Goal: Transaction & Acquisition: Purchase product/service

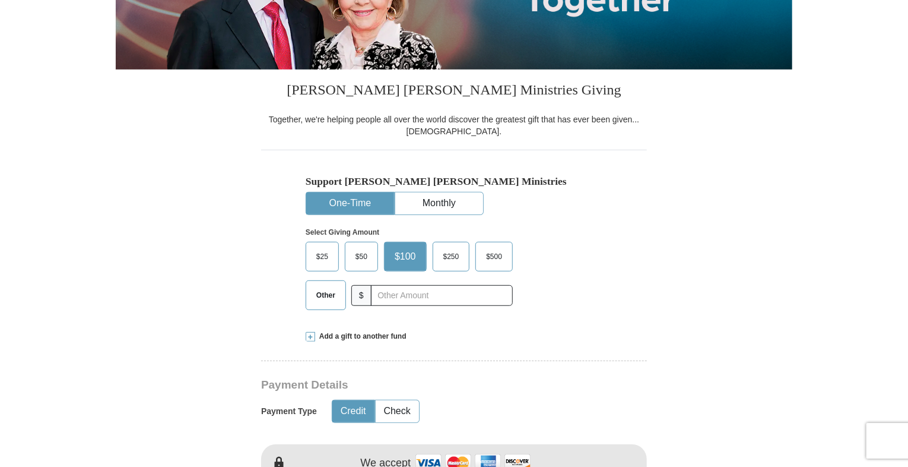
scroll to position [245, 0]
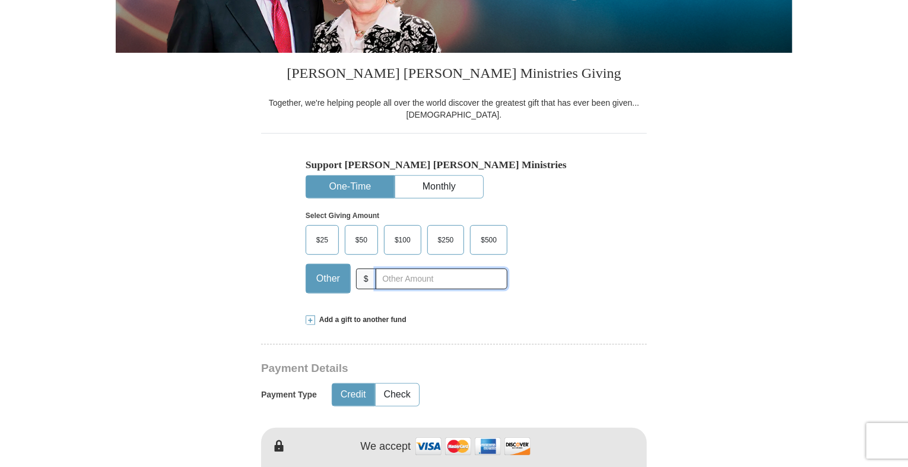
click at [393, 281] on input "text" at bounding box center [442, 278] width 132 height 21
type input "10.00"
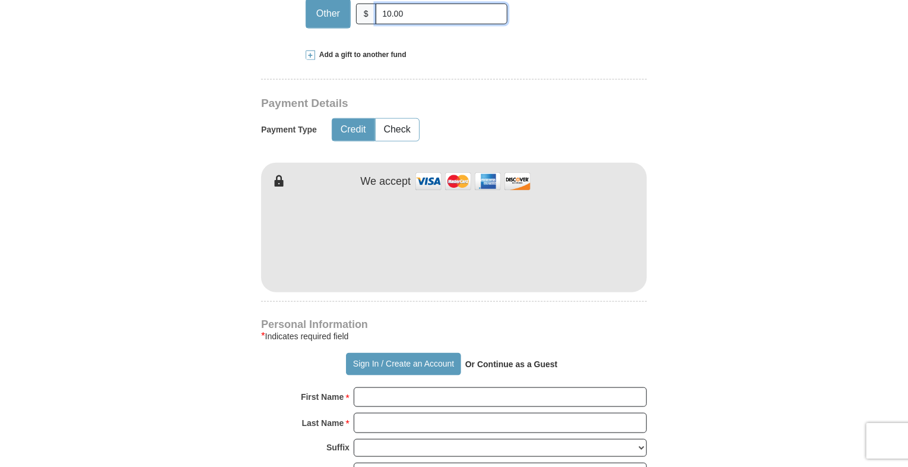
scroll to position [521, 0]
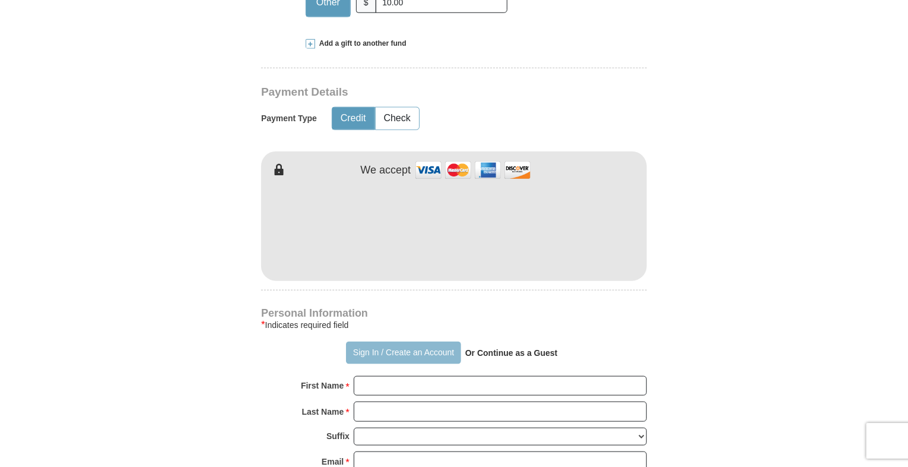
click at [370, 350] on button "Sign In / Create an Account" at bounding box center [403, 352] width 115 height 23
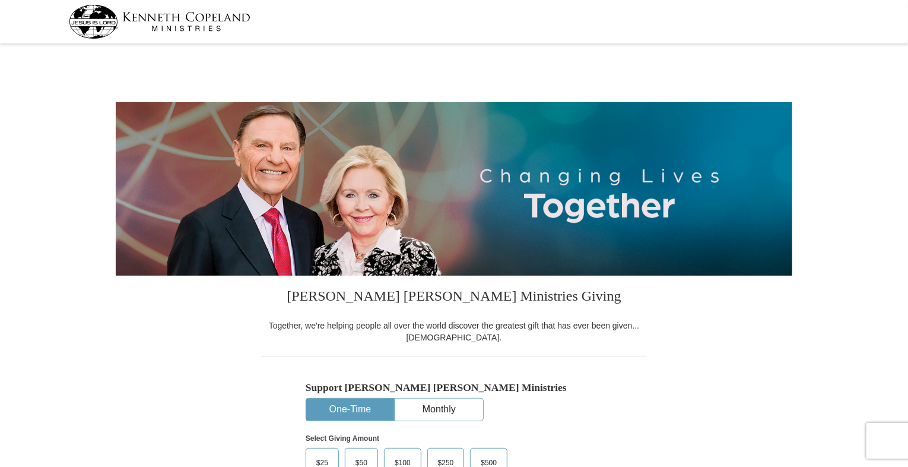
select select "NY"
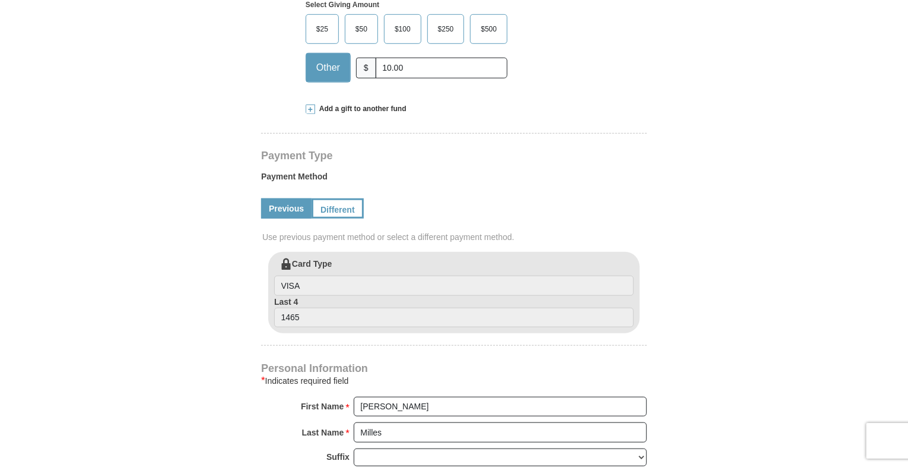
scroll to position [438, 0]
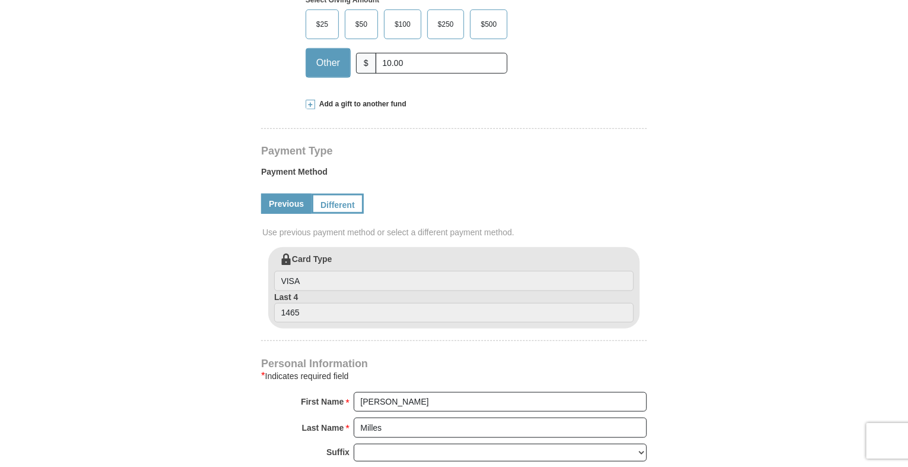
click at [286, 202] on link "Previous" at bounding box center [286, 203] width 50 height 20
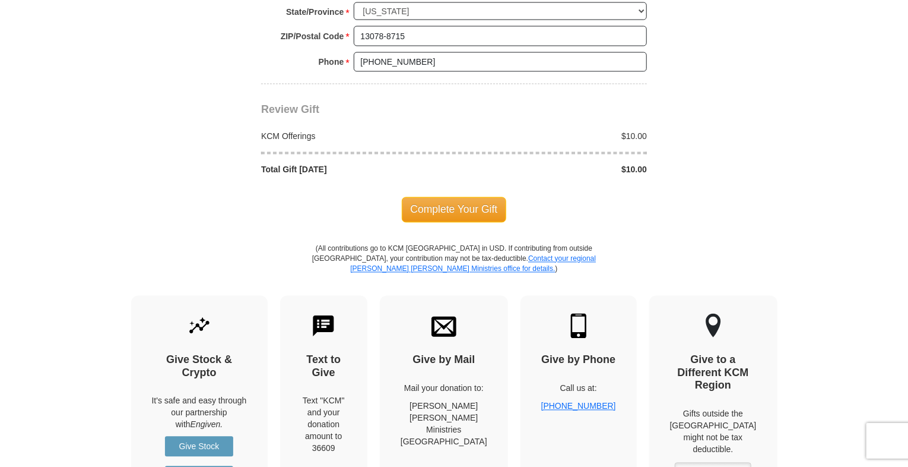
scroll to position [1046, 0]
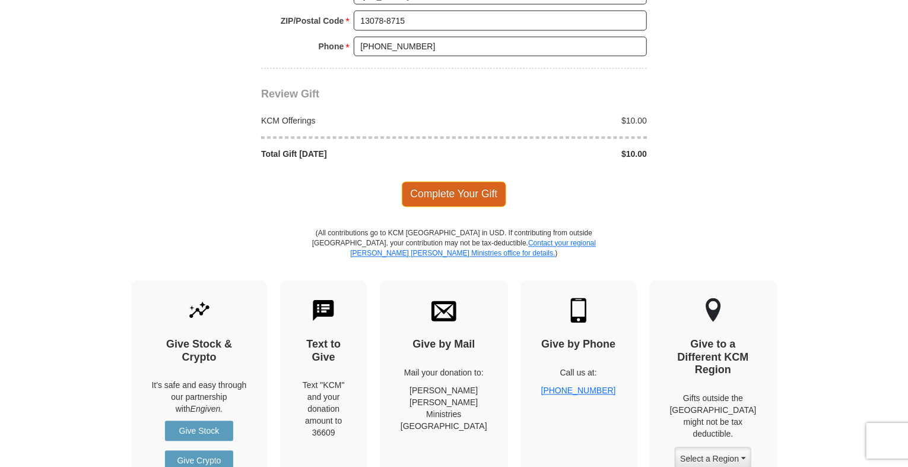
click at [477, 189] on span "Complete Your Gift" at bounding box center [454, 194] width 105 height 25
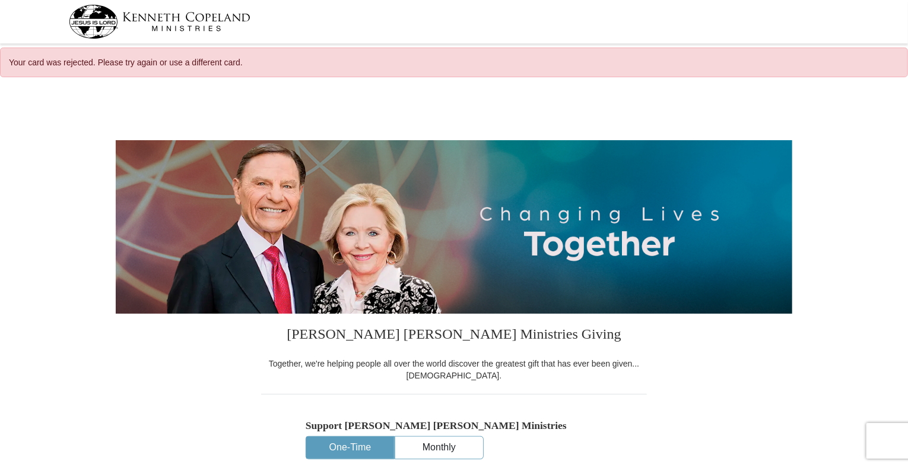
select select "NY"
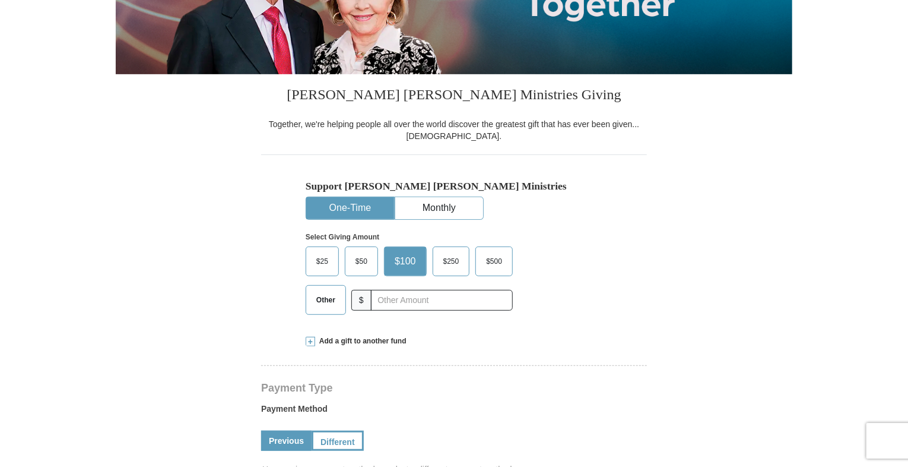
scroll to position [243, 0]
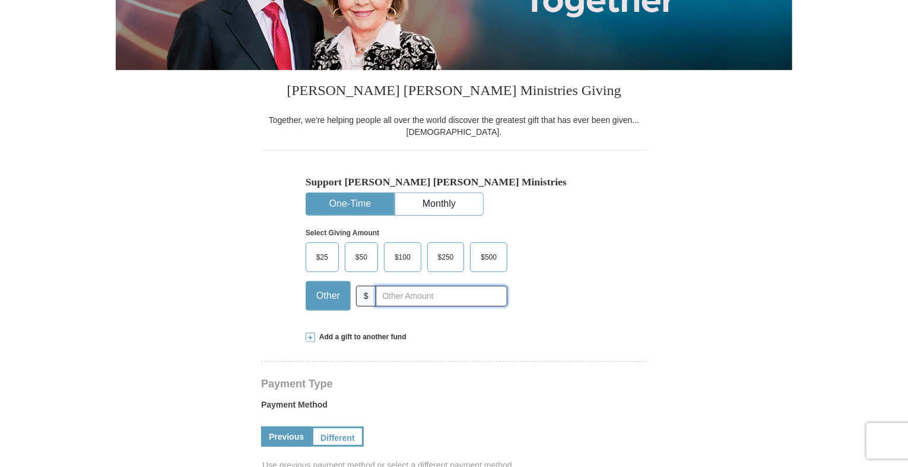
click at [415, 295] on input "text" at bounding box center [442, 295] width 132 height 21
type input "10.00"
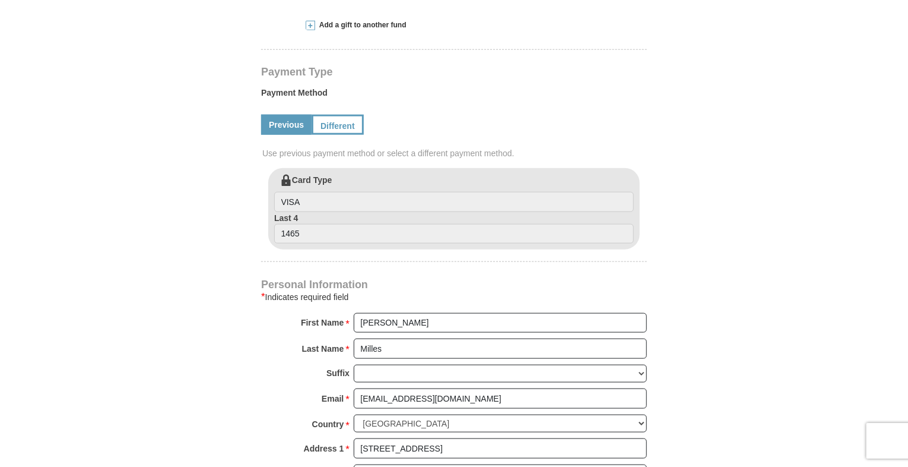
scroll to position [562, 0]
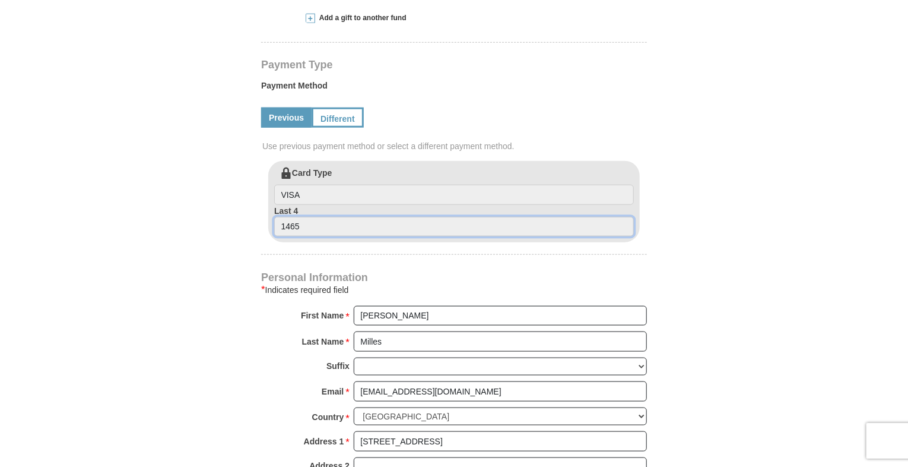
click at [338, 226] on input "1465" at bounding box center [454, 227] width 360 height 20
click at [306, 227] on input "1465" at bounding box center [454, 227] width 360 height 20
click at [311, 191] on input "VISA" at bounding box center [454, 195] width 360 height 20
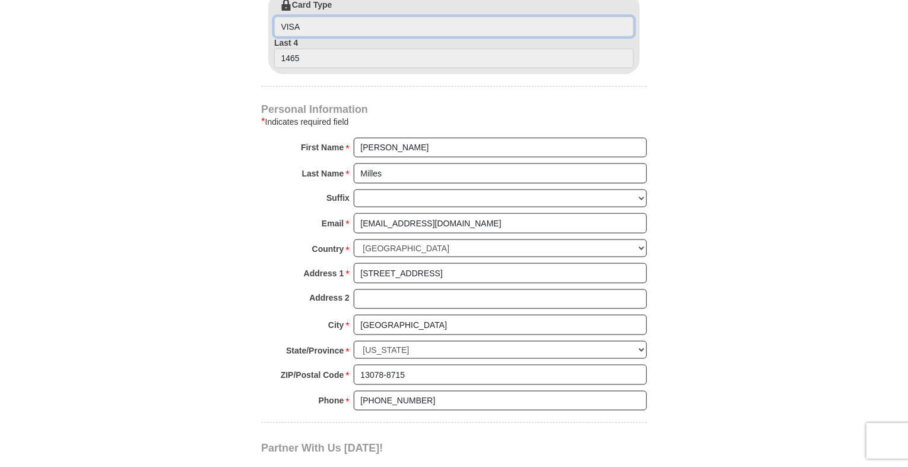
scroll to position [658, 0]
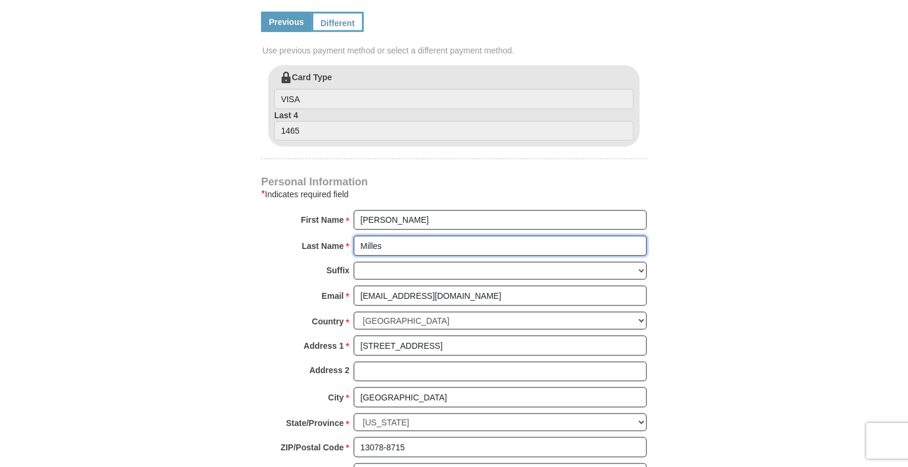
click at [396, 247] on input "Milles" at bounding box center [500, 246] width 293 height 20
type input "M"
type input "Powers"
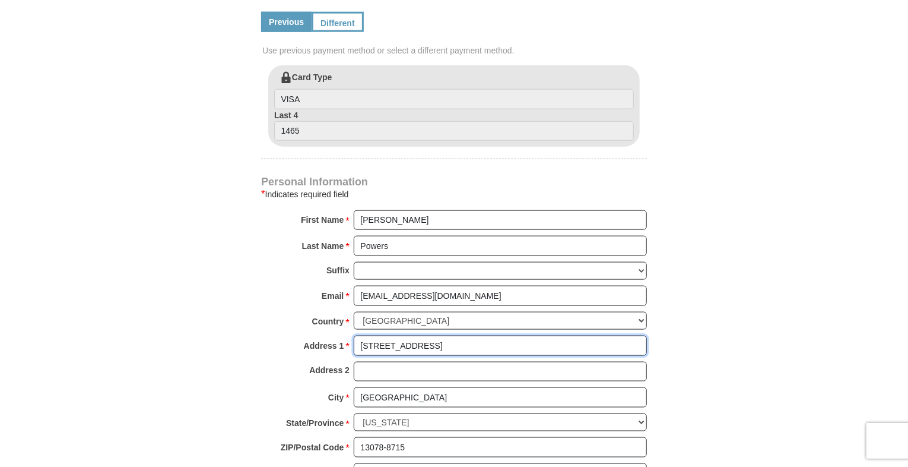
click at [437, 342] on input "5180 Jamesville Rd" at bounding box center [500, 345] width 293 height 20
type input "5"
type input "2811 Lyons Road"
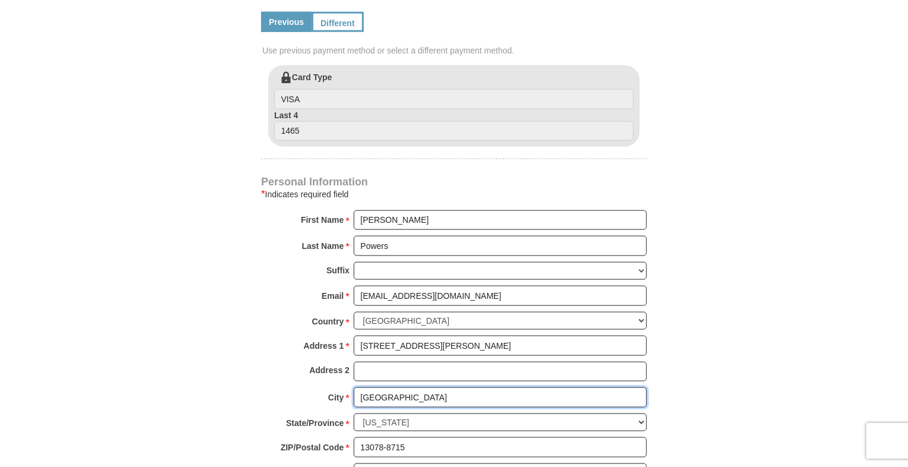
click at [401, 394] on input "Jamesville" at bounding box center [500, 397] width 293 height 20
type input "J"
type input "Camillus"
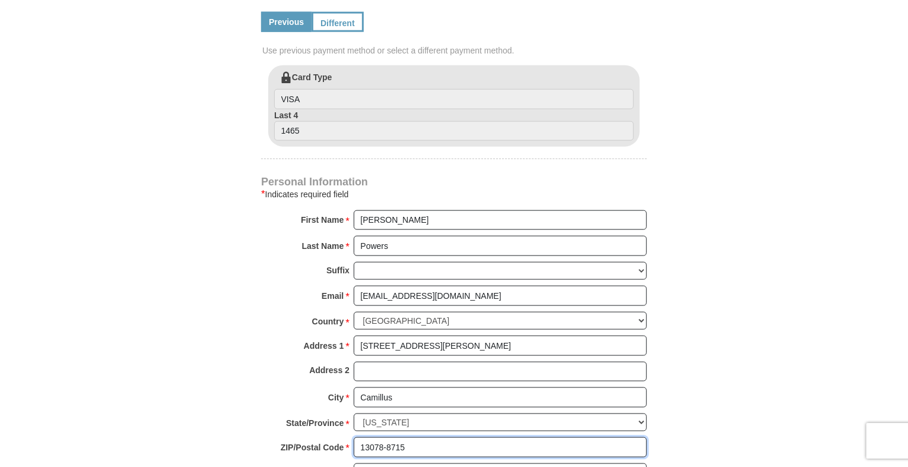
click at [419, 439] on input "13078-8715" at bounding box center [500, 447] width 293 height 20
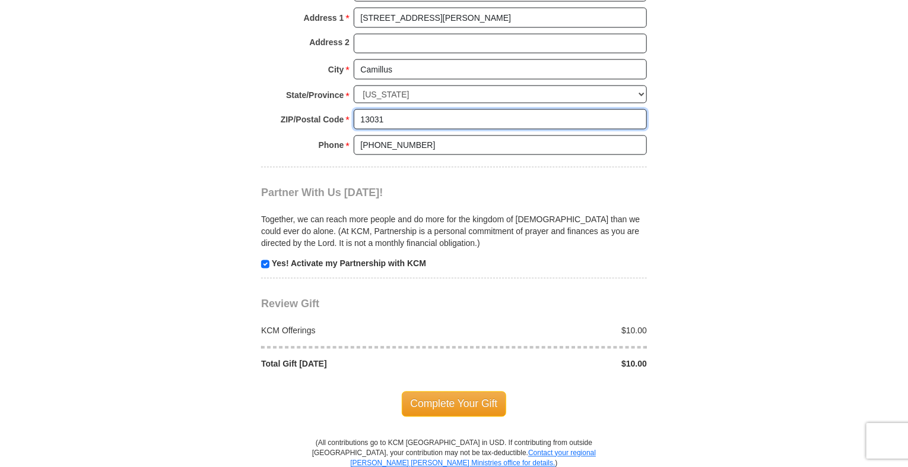
scroll to position [988, 0]
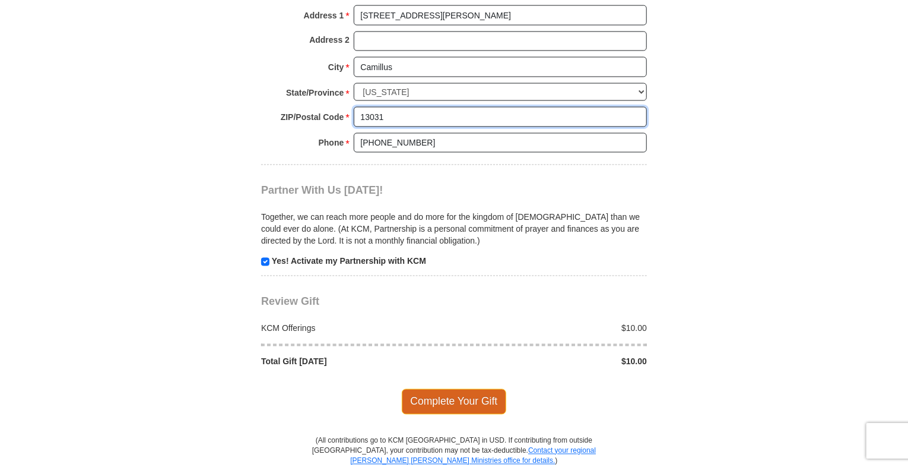
type input "13031"
click at [456, 397] on span "Complete Your Gift" at bounding box center [454, 401] width 105 height 25
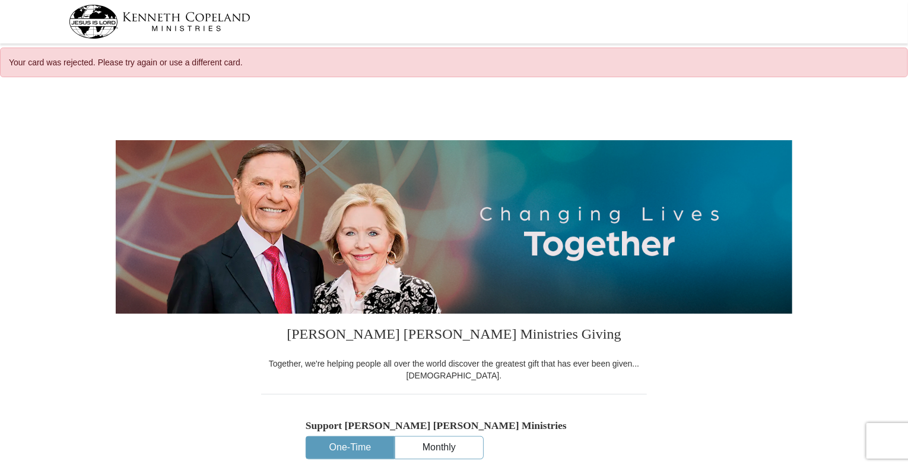
select select "NY"
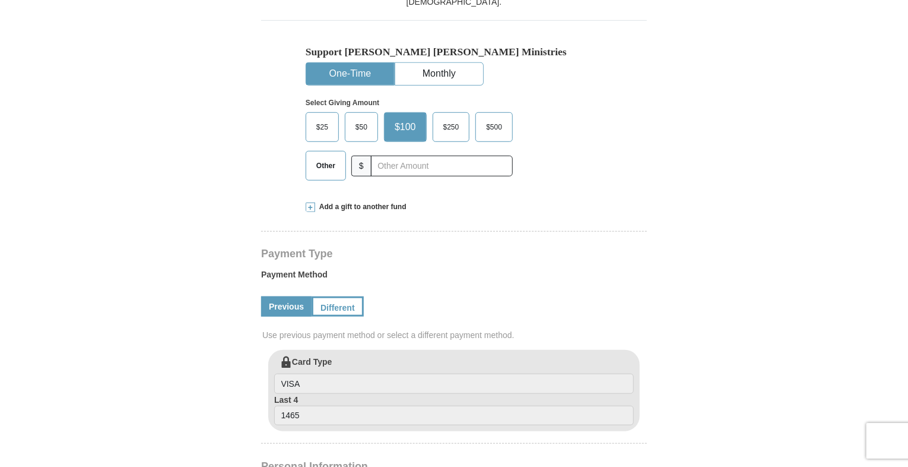
scroll to position [392, 0]
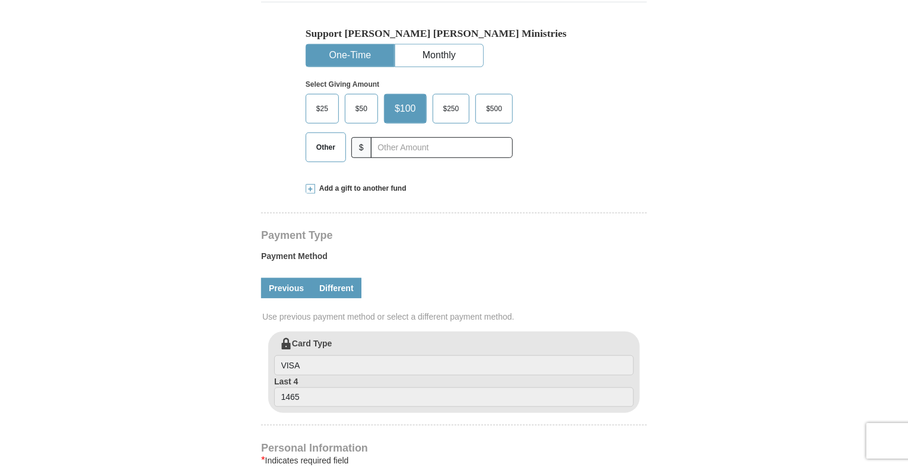
click at [353, 283] on link "Different" at bounding box center [337, 288] width 50 height 20
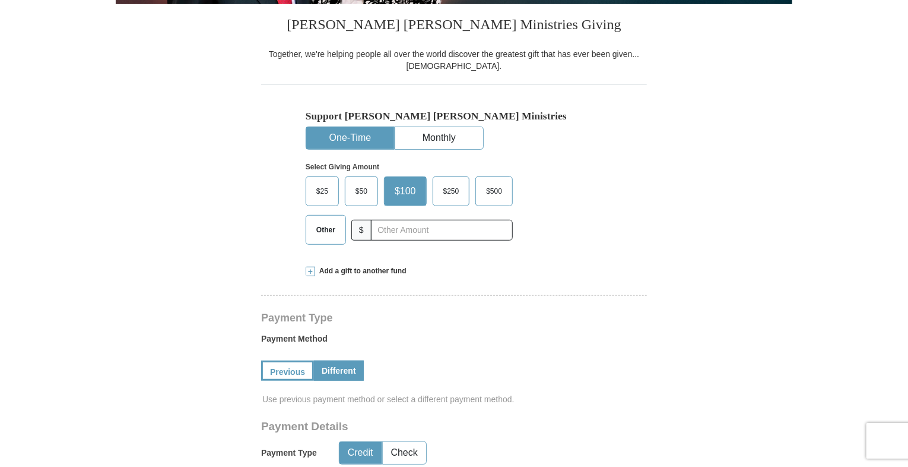
scroll to position [302, 0]
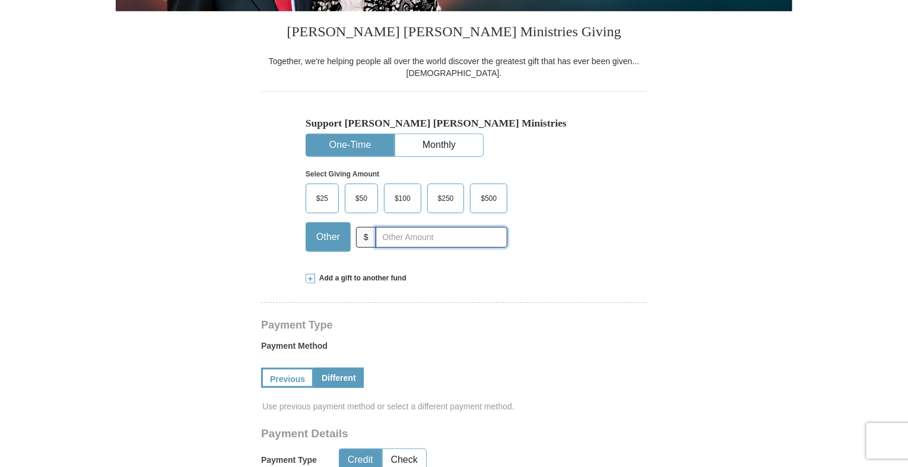
click at [433, 232] on input "text" at bounding box center [442, 237] width 132 height 21
type input "10.00"
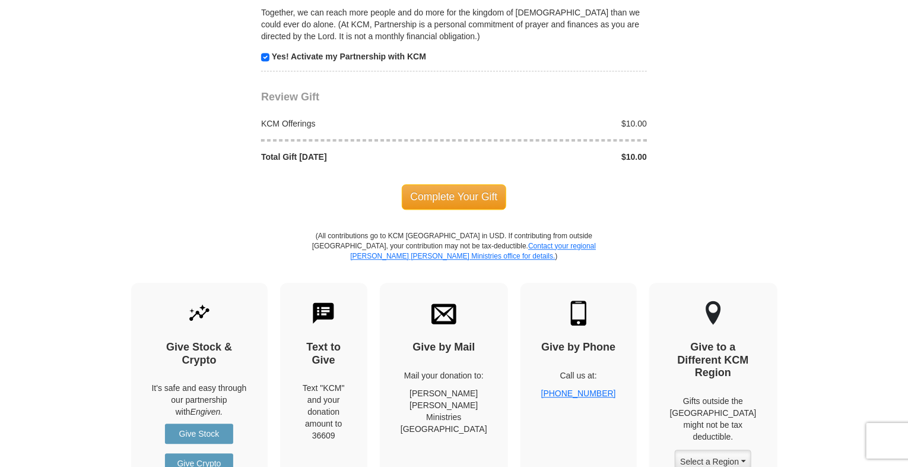
scroll to position [1313, 0]
click at [456, 190] on span "Complete Your Gift" at bounding box center [454, 195] width 105 height 25
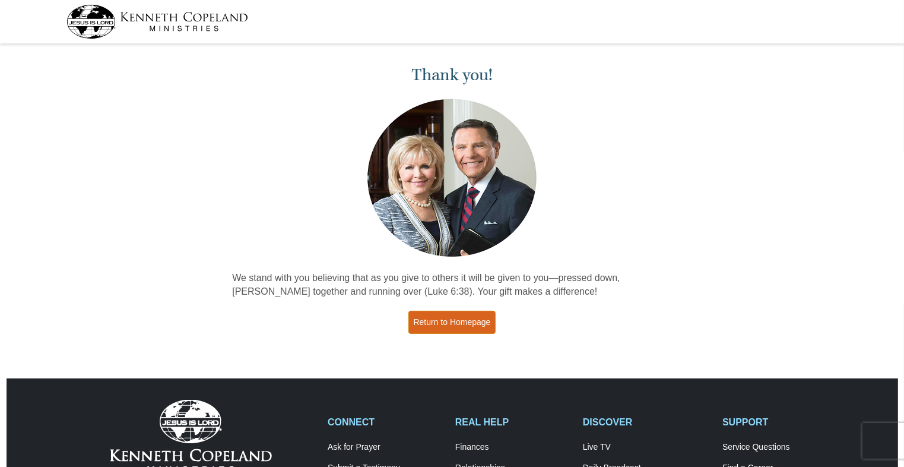
click at [425, 318] on link "Return to Homepage" at bounding box center [452, 321] width 88 height 23
